Goal: Task Accomplishment & Management: Manage account settings

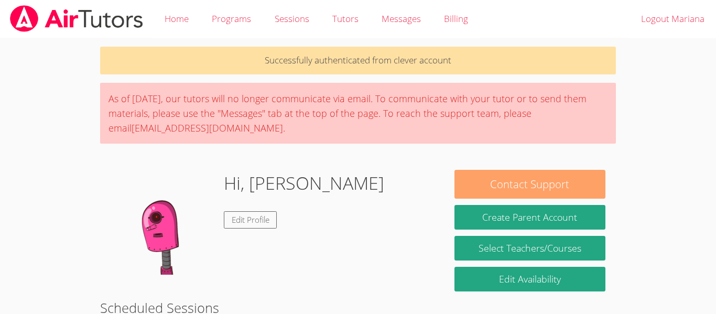
click at [586, 184] on button "Contact Support" at bounding box center [529, 184] width 151 height 29
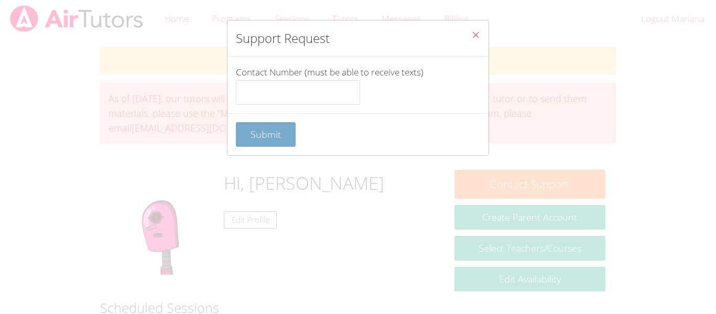
click at [279, 138] on span "Submit" at bounding box center [265, 134] width 30 height 13
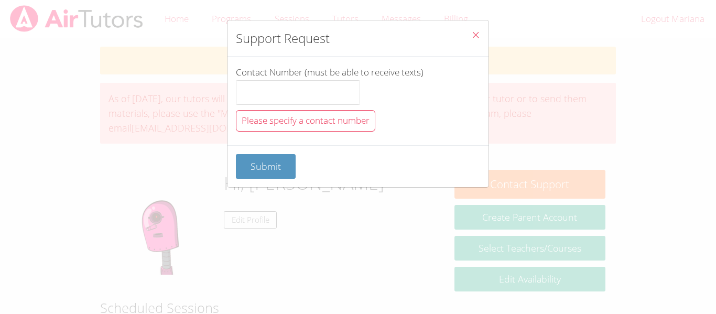
click at [471, 39] on icon "Close" at bounding box center [475, 34] width 9 height 9
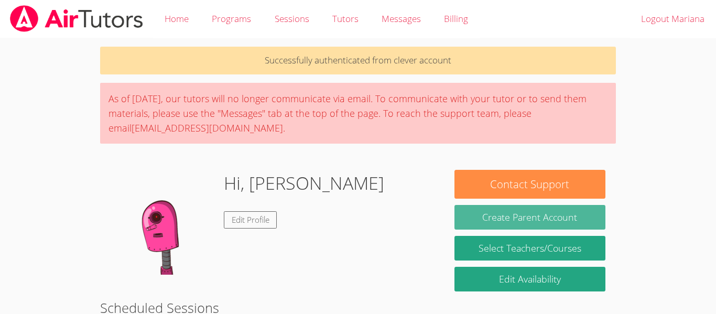
click at [589, 214] on button "Create Parent Account" at bounding box center [529, 217] width 151 height 25
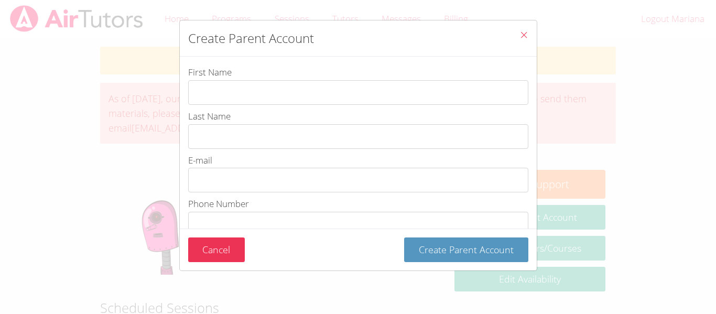
click at [523, 43] on button "Close" at bounding box center [524, 36] width 26 height 32
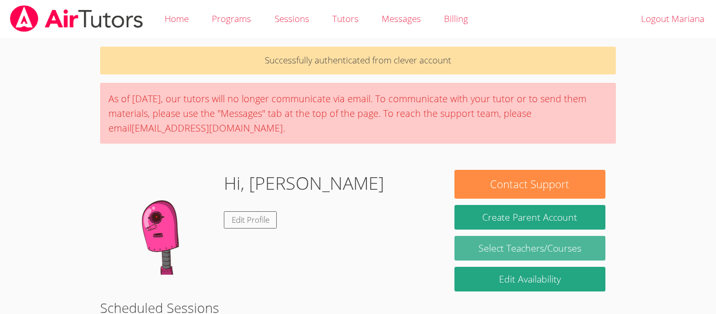
click at [552, 254] on link "Select Teachers/Courses" at bounding box center [529, 248] width 151 height 25
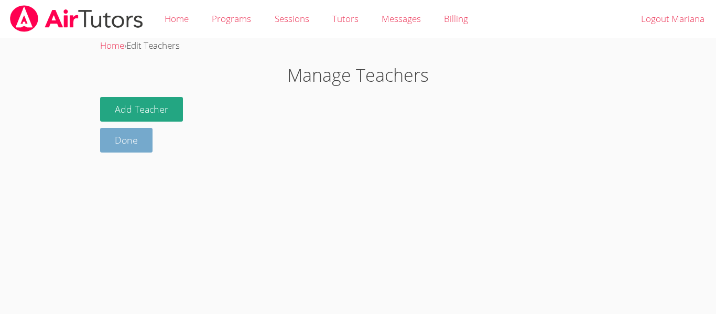
click at [134, 140] on link "Done" at bounding box center [126, 140] width 52 height 25
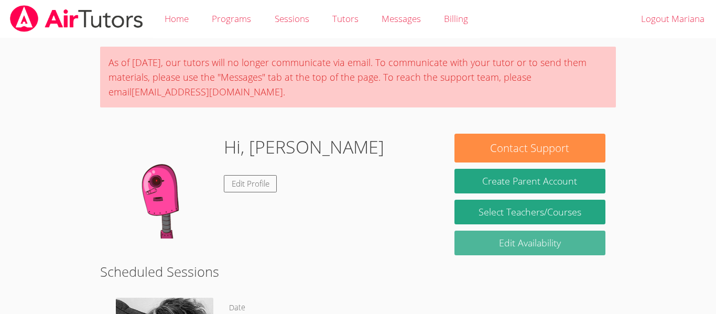
click at [567, 246] on link "Edit Availability" at bounding box center [529, 242] width 151 height 25
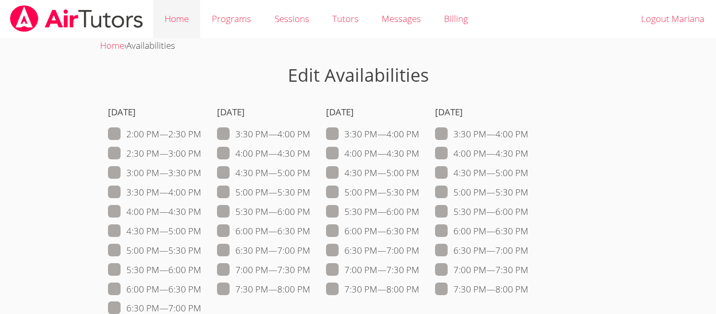
click at [184, 19] on link "Home" at bounding box center [176, 19] width 47 height 38
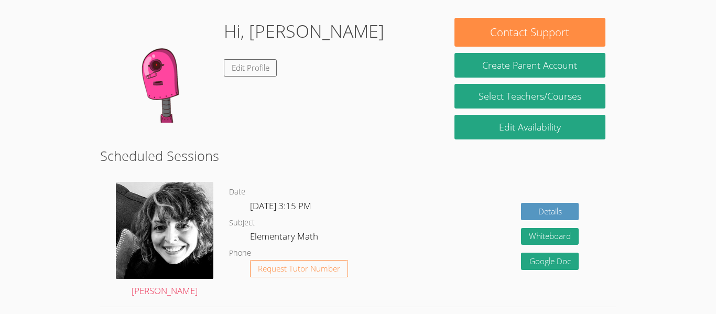
scroll to position [112, 0]
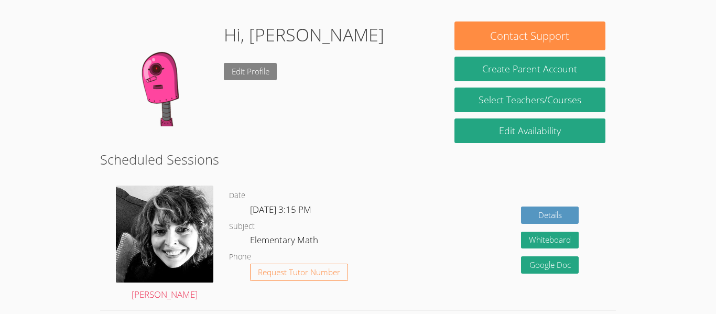
click at [259, 76] on link "Edit Profile" at bounding box center [250, 71] width 53 height 17
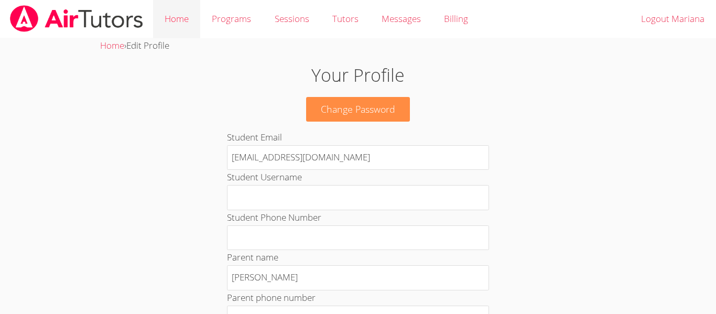
click at [172, 15] on link "Home" at bounding box center [176, 19] width 47 height 38
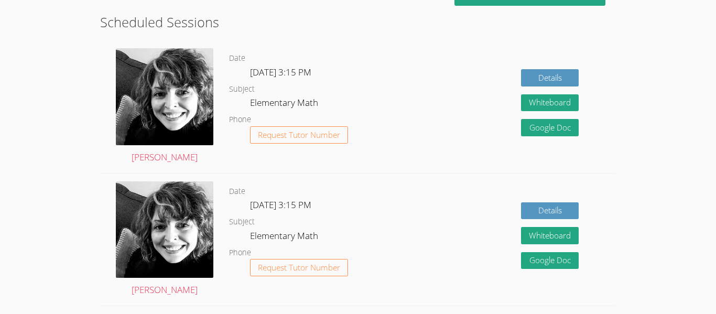
scroll to position [250, 0]
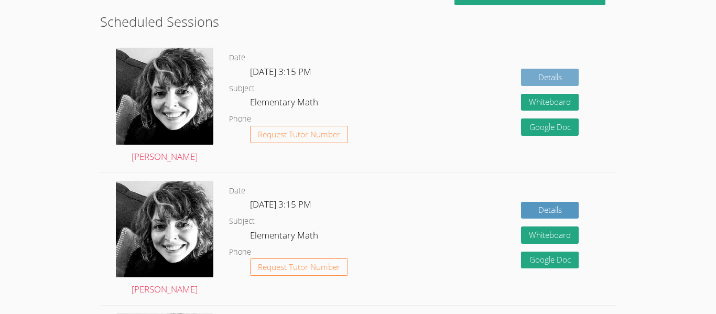
click at [566, 71] on link "Details" at bounding box center [550, 77] width 58 height 17
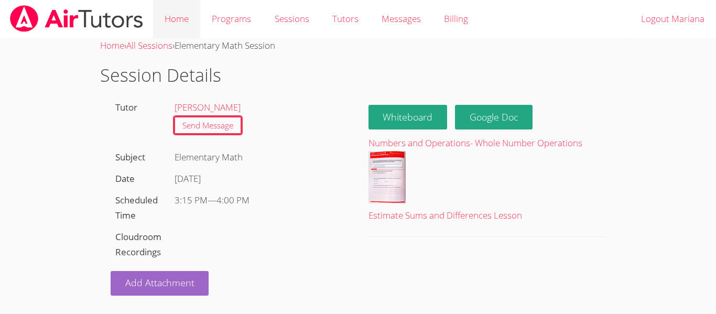
click at [179, 21] on link "Home" at bounding box center [176, 19] width 47 height 38
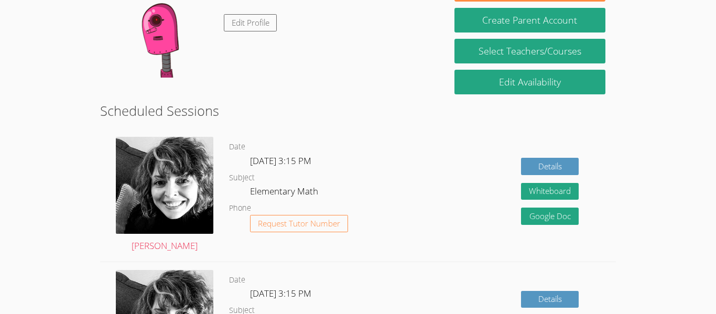
scroll to position [177, 0]
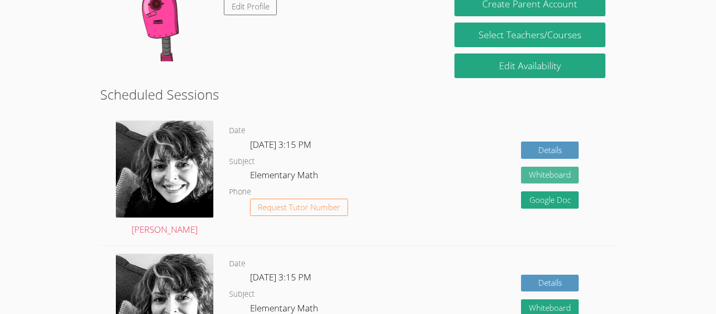
click at [560, 176] on button "Whiteboard" at bounding box center [550, 175] width 58 height 17
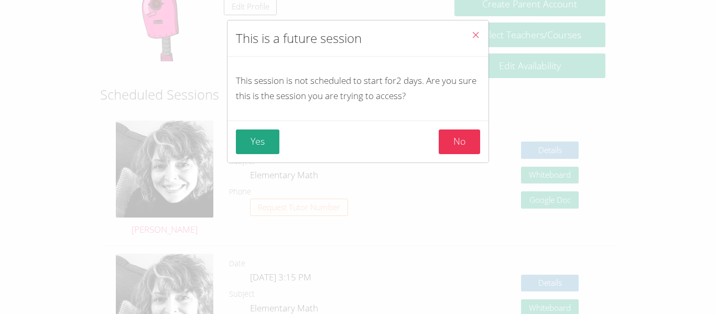
click at [480, 28] on button "Close" at bounding box center [476, 36] width 26 height 32
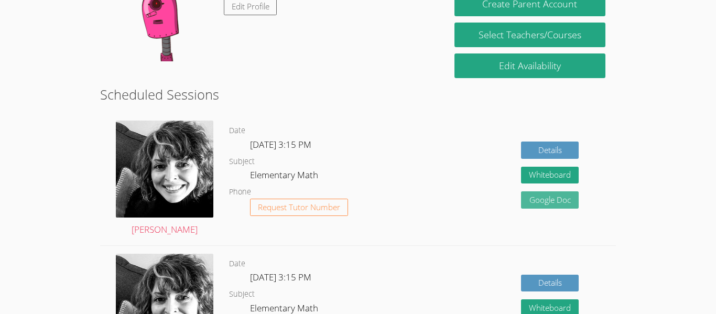
click at [559, 197] on link "Google Doc" at bounding box center [550, 199] width 58 height 17
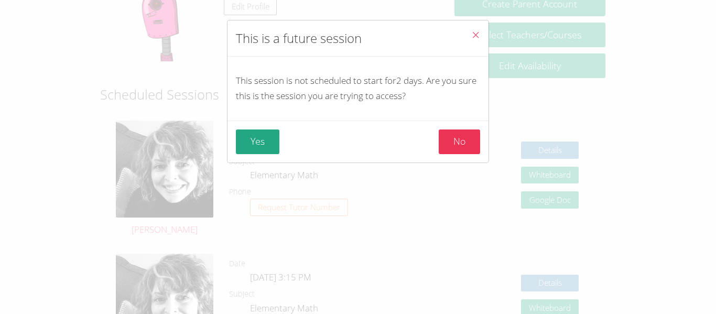
click at [474, 43] on button "Close" at bounding box center [476, 36] width 26 height 32
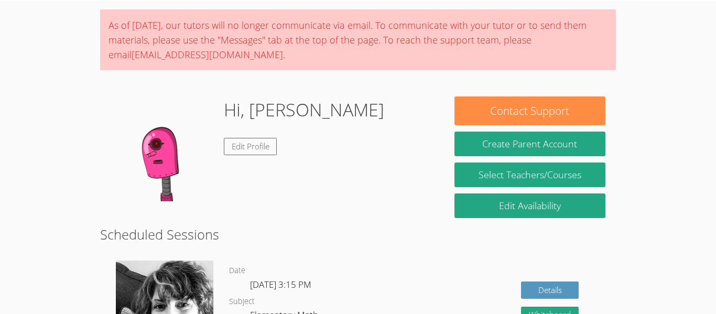
scroll to position [0, 0]
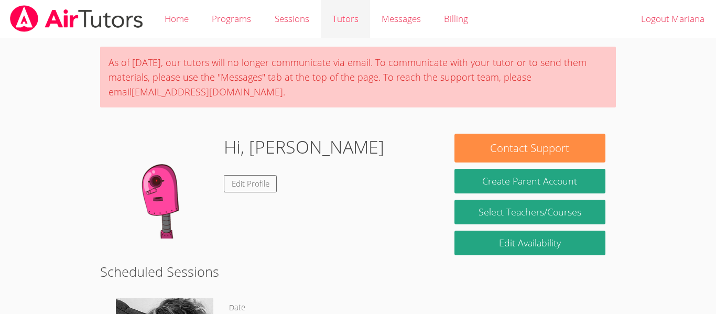
click at [351, 25] on link "Tutors" at bounding box center [345, 19] width 49 height 38
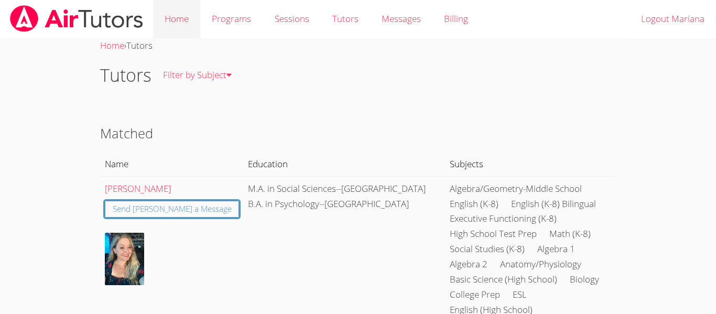
click at [181, 15] on link "Home" at bounding box center [176, 19] width 47 height 38
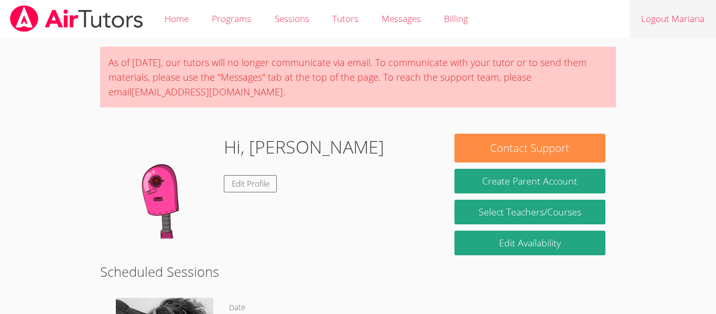
click at [676, 14] on link "Logout Mariana" at bounding box center [672, 19] width 86 height 38
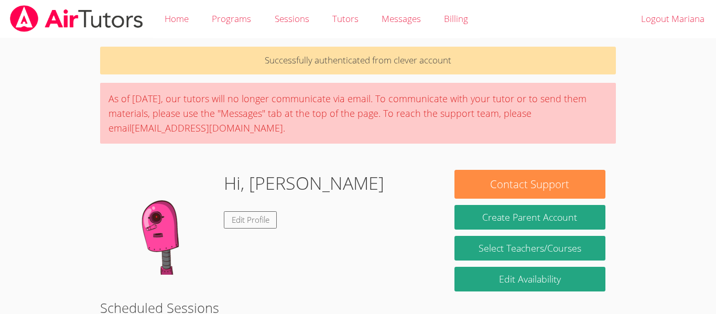
click at [370, 102] on div "As of Saturday, March 22nd, our tutors will no longer communicate via email. To…" at bounding box center [357, 113] width 515 height 61
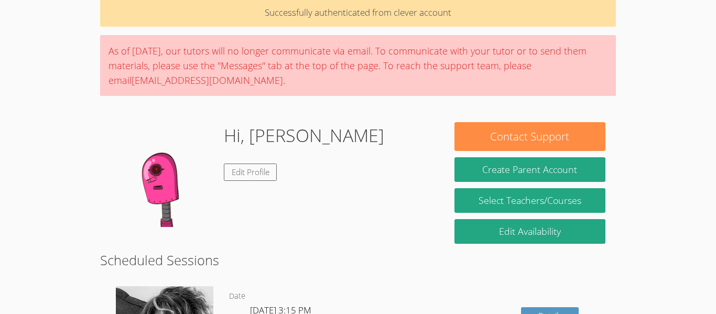
scroll to position [27, 0]
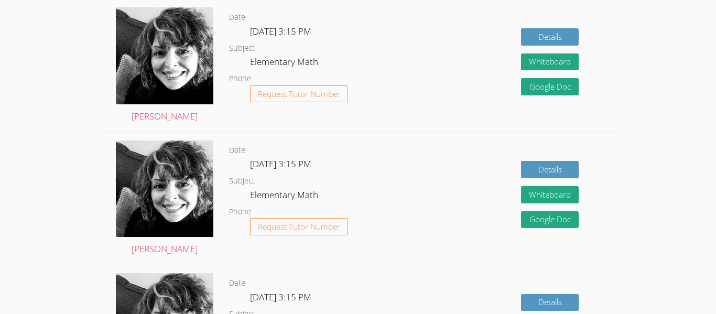
scroll to position [329, 0]
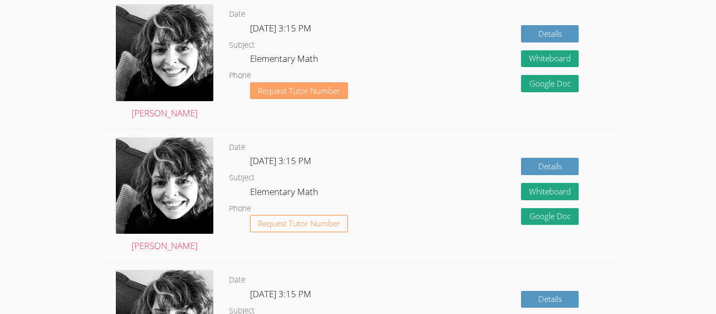
click at [332, 88] on span "Request Tutor Number" at bounding box center [299, 91] width 82 height 8
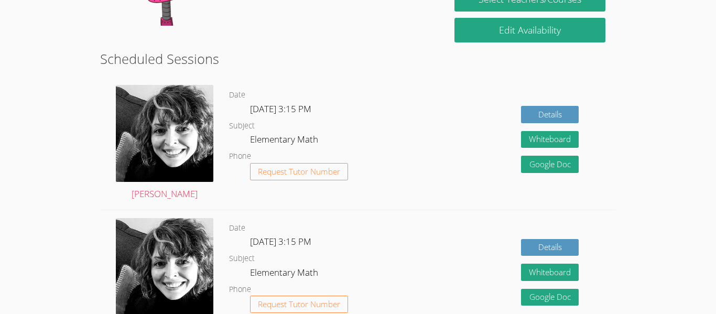
scroll to position [214, 0]
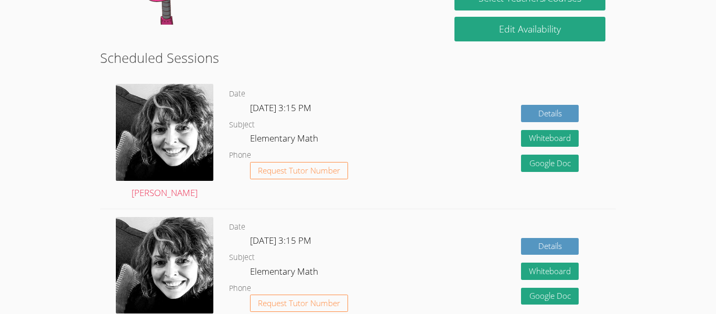
click at [346, 142] on dl "Date [DATE] 3:15 PM Subject Elementary Math Phone Request Tutor Number" at bounding box center [319, 141] width 180 height 109
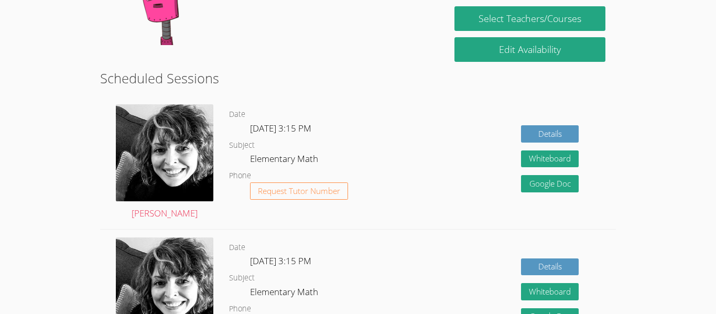
scroll to position [200, 0]
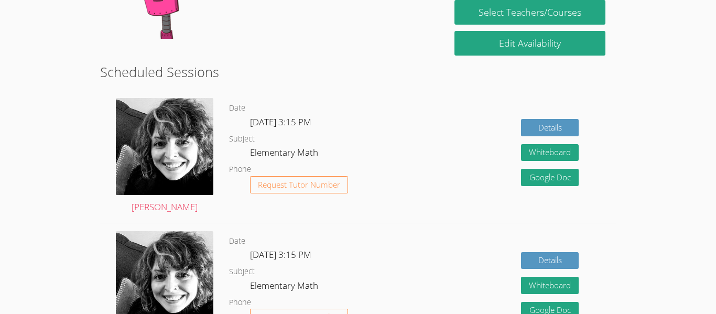
click at [231, 92] on div "Date [DATE] 3:15 PM Subject Elementary Math Phone Request Tutor Number" at bounding box center [319, 156] width 180 height 132
